Goal: Task Accomplishment & Management: Use online tool/utility

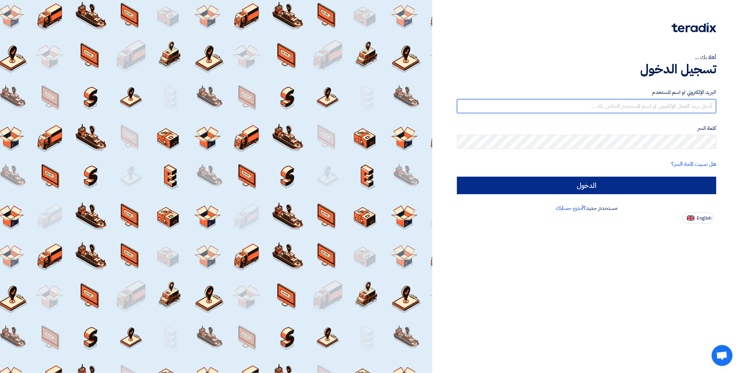
type input "[EMAIL_ADDRESS][DOMAIN_NAME]"
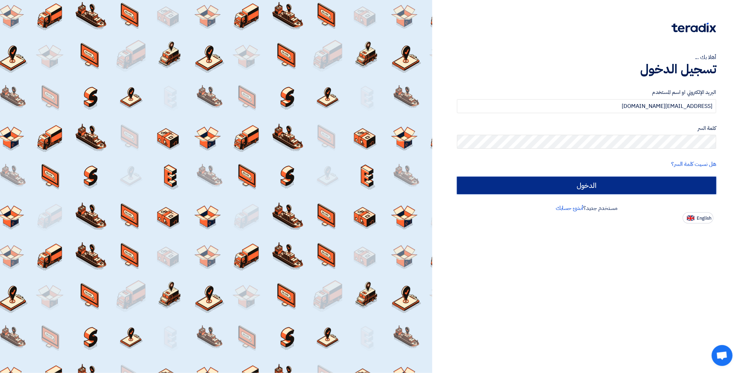
click at [514, 177] on input "الدخول" at bounding box center [586, 185] width 259 height 17
click at [534, 182] on input "الدخول" at bounding box center [586, 185] width 259 height 17
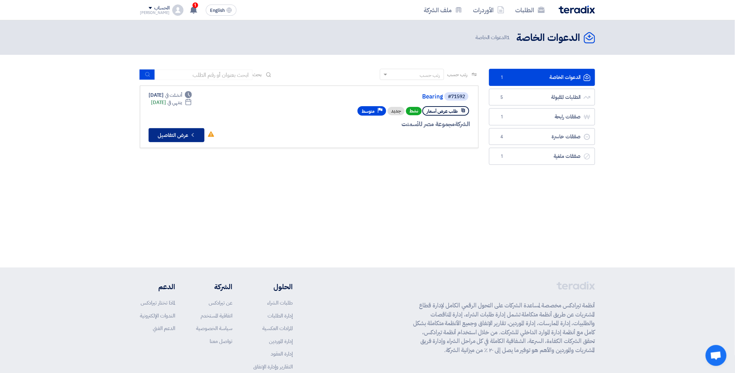
click at [178, 129] on button "Check details عرض التفاصيل" at bounding box center [177, 135] width 56 height 14
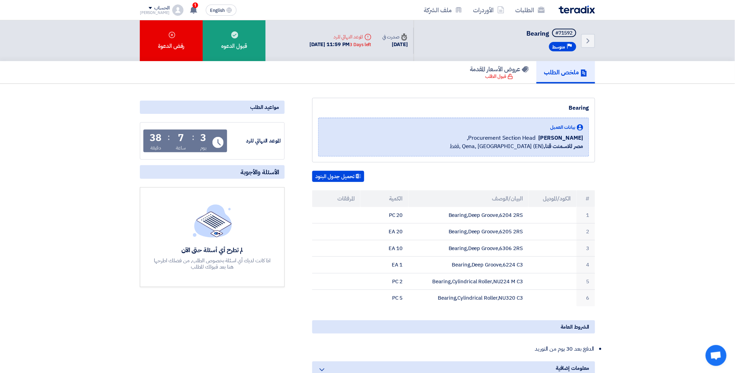
click at [648, 232] on section "Bearing بيانات العميل [PERSON_NAME] Procurement Section Head, مصر للاسمنت قنا, …" at bounding box center [367, 283] width 735 height 398
drag, startPoint x: 492, startPoint y: 212, endPoint x: 703, endPoint y: 266, distance: 218.0
click at [490, 291] on tbody "1 Bearing,Deep Groove,6204 2RS 20 PC 2 Bearing,Deep Groove,6205 2RS 20 EA 3 Bea…" at bounding box center [453, 256] width 283 height 99
click at [704, 266] on section "Bearing بيانات العميل [PERSON_NAME] Procurement Section Head, مصر للاسمنت قنا, …" at bounding box center [367, 283] width 735 height 398
click at [344, 177] on button "تحميل جدول البنود" at bounding box center [338, 176] width 52 height 11
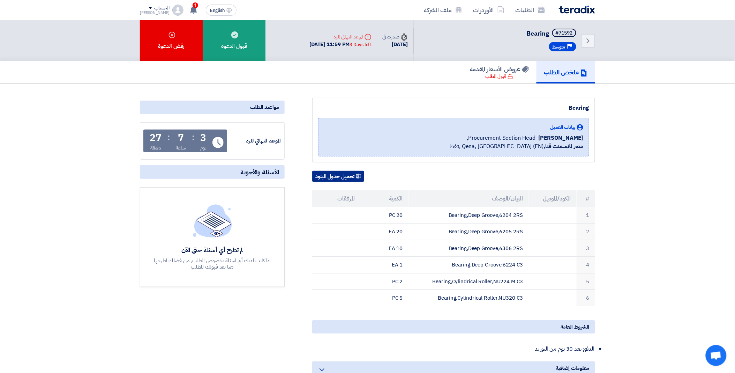
click at [344, 177] on button "تحميل جدول البنود" at bounding box center [338, 176] width 52 height 11
drag, startPoint x: 643, startPoint y: 214, endPoint x: 629, endPoint y: 225, distance: 17.6
click at [643, 214] on section "Bearing بيانات العميل [PERSON_NAME] Procurement Section Head, مصر للاسمنت قنا, …" at bounding box center [367, 283] width 735 height 398
click at [306, 327] on div "Bearing بيانات العميل [PERSON_NAME] Procurement Section Head, مصر للاسمنت قنا, …" at bounding box center [445, 273] width 311 height 350
click at [531, 3] on link "الطلبات" at bounding box center [530, 10] width 40 height 16
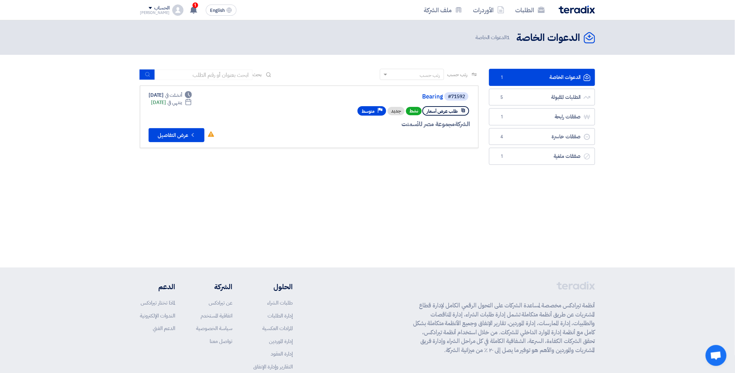
click at [343, 220] on div "الدعوات الخاصة الدعوات الخاصة 1 الدعوات الخاصة" at bounding box center [367, 143] width 735 height 247
